Goal: Task Accomplishment & Management: Manage account settings

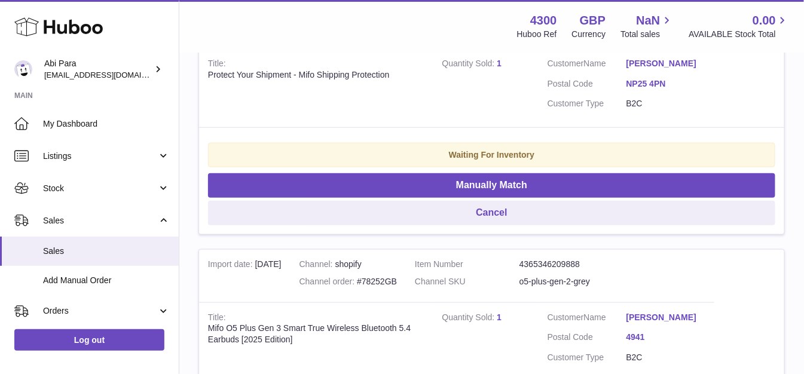
scroll to position [332, 0]
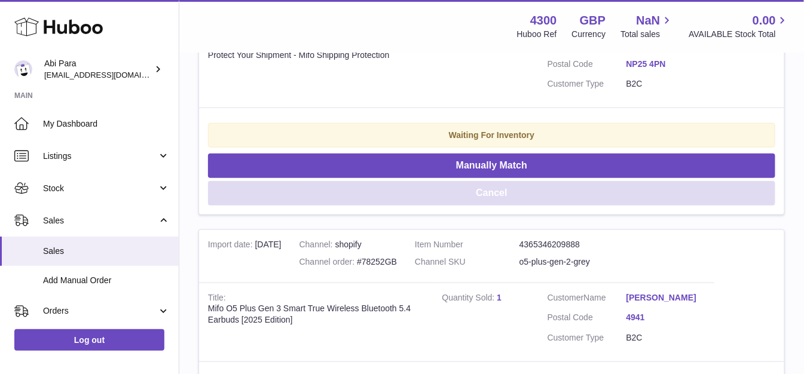
click at [480, 193] on button "Cancel" at bounding box center [491, 193] width 567 height 25
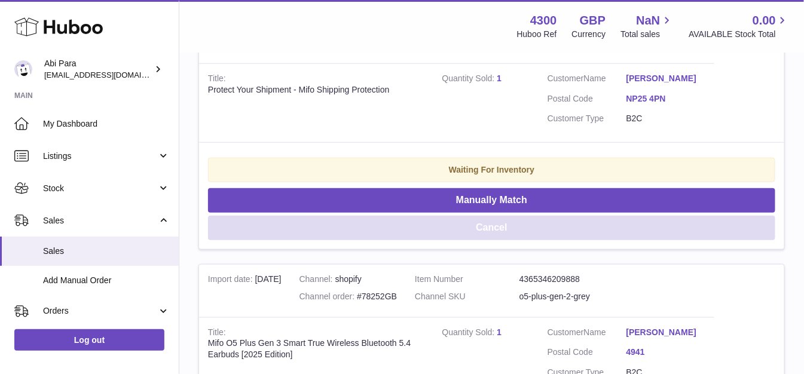
scroll to position [98, 0]
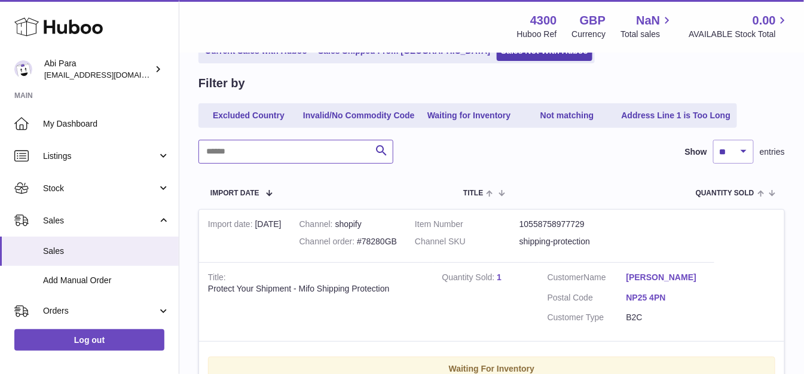
click at [311, 156] on input "text" at bounding box center [296, 152] width 195 height 24
paste input "*******"
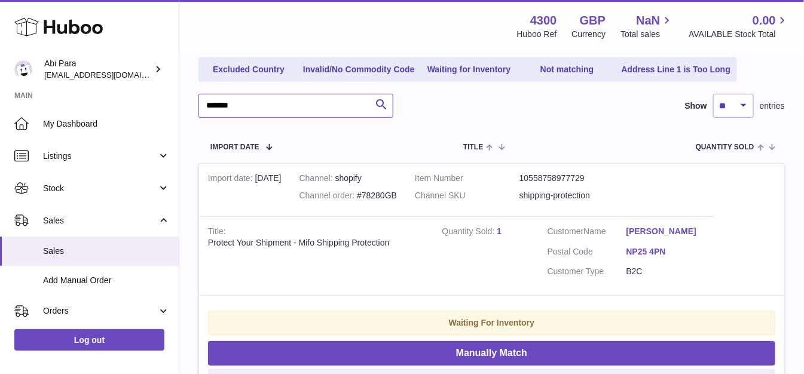
scroll to position [297, 0]
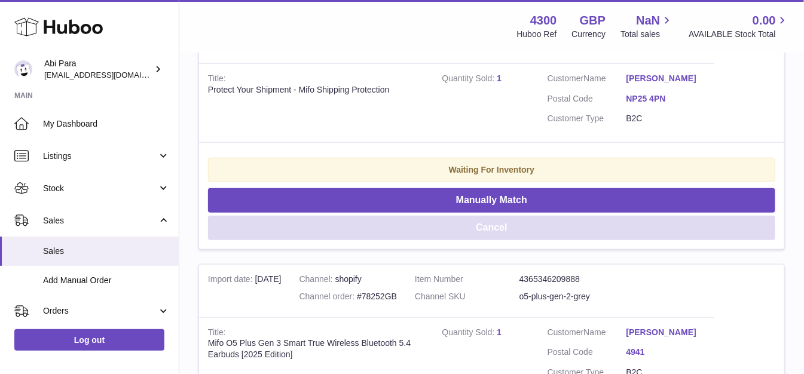
type input "*******"
click at [413, 238] on button "Cancel" at bounding box center [491, 228] width 567 height 25
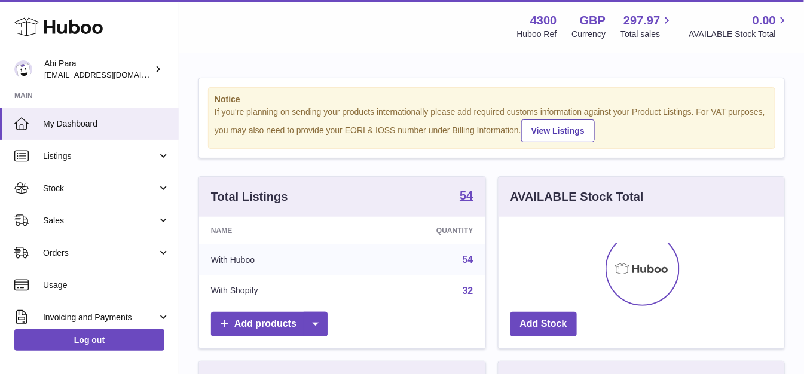
scroll to position [187, 285]
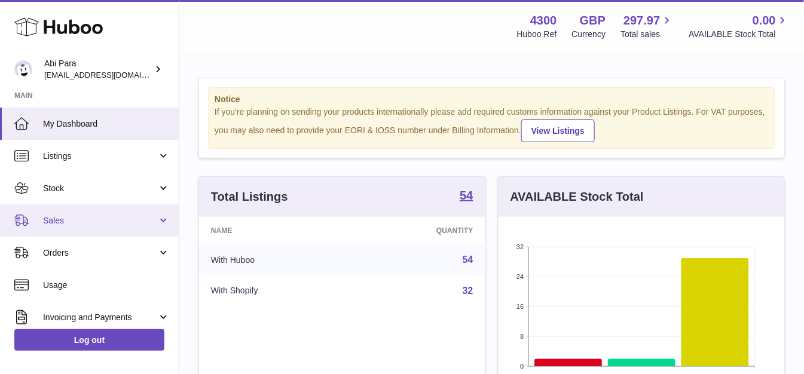
click at [92, 213] on link "Sales" at bounding box center [89, 220] width 179 height 32
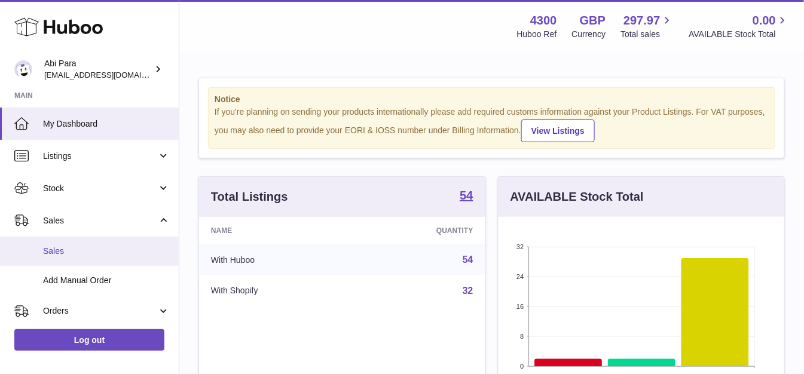
click at [105, 253] on span "Sales" at bounding box center [106, 251] width 127 height 11
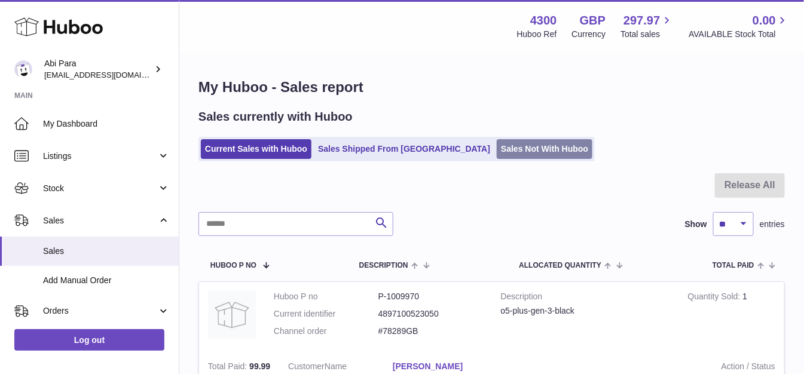
click at [501, 141] on link "Sales Not With Huboo" at bounding box center [545, 149] width 96 height 20
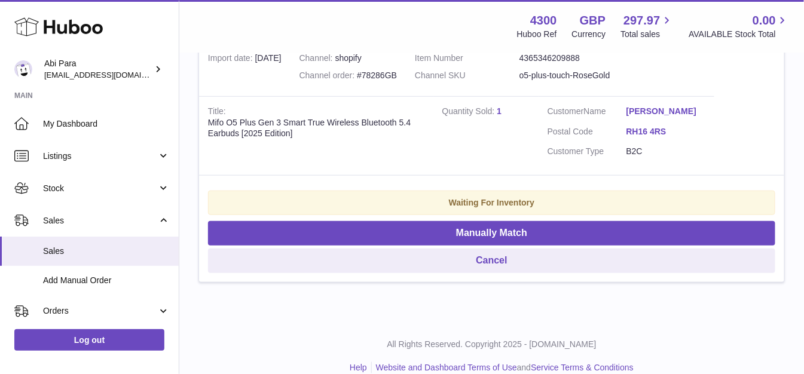
scroll to position [265, 0]
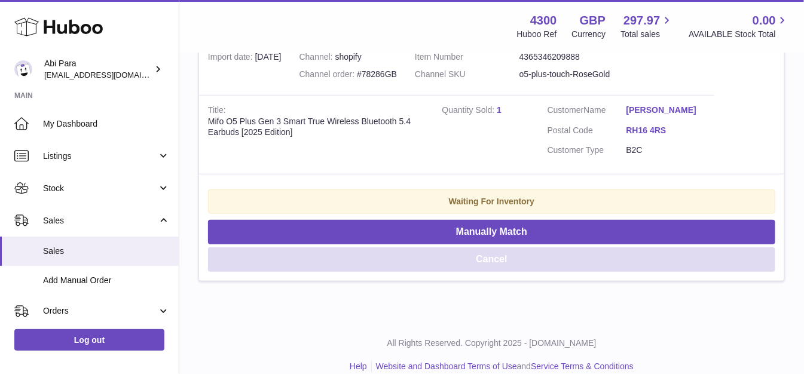
click at [513, 258] on button "Cancel" at bounding box center [491, 260] width 567 height 25
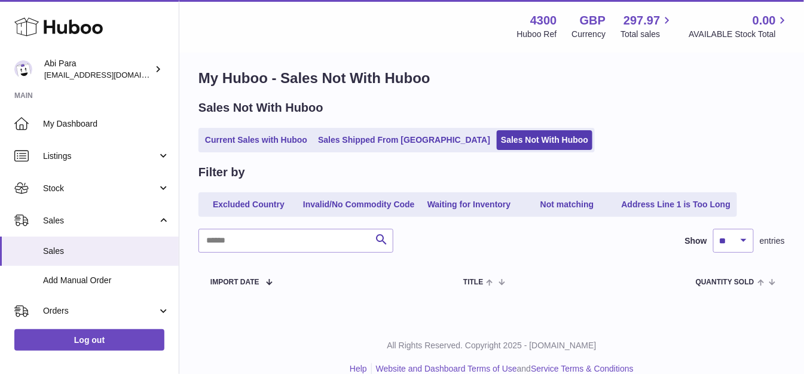
scroll to position [0, 0]
